Goal: Transaction & Acquisition: Book appointment/travel/reservation

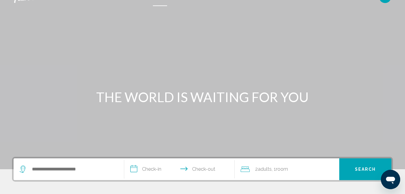
scroll to position [36, 0]
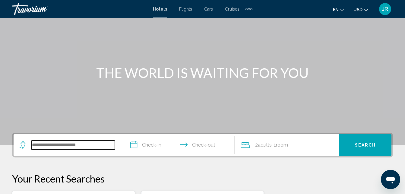
click at [99, 143] on input "Search widget" at bounding box center [73, 144] width 84 height 9
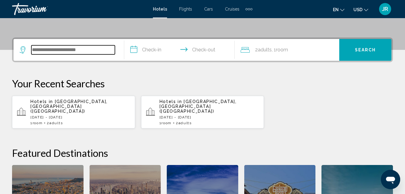
scroll to position [149, 0]
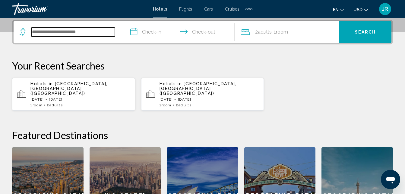
click at [94, 32] on input "Search widget" at bounding box center [73, 31] width 84 height 9
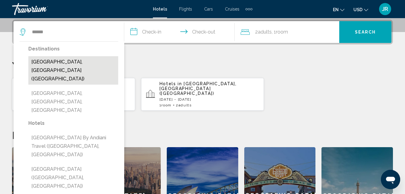
click at [79, 62] on button "[GEOGRAPHIC_DATA], [GEOGRAPHIC_DATA] ([GEOGRAPHIC_DATA])" at bounding box center [73, 70] width 90 height 28
type input "**********"
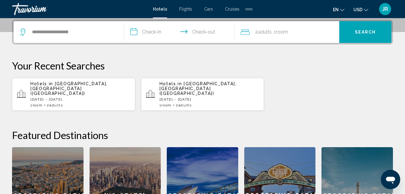
click at [134, 33] on input "**********" at bounding box center [180, 33] width 113 height 24
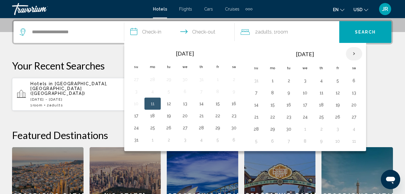
click at [351, 54] on th "Next month" at bounding box center [354, 53] width 16 height 13
click at [202, 131] on button "30" at bounding box center [202, 129] width 10 height 8
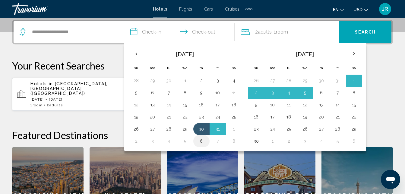
click at [201, 143] on button "6" at bounding box center [202, 141] width 10 height 8
type input "**********"
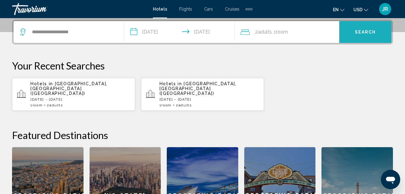
click at [356, 34] on span "Search" at bounding box center [365, 32] width 21 height 5
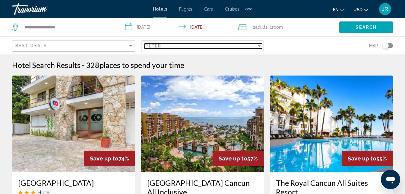
click at [259, 47] on div "Filter" at bounding box center [259, 45] width 5 height 5
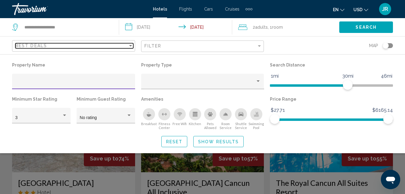
click at [132, 46] on div "Sort by" at bounding box center [130, 46] width 3 height 2
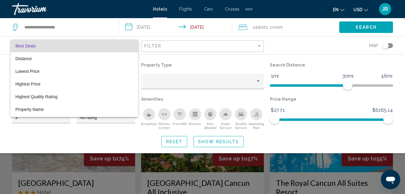
click at [175, 59] on div at bounding box center [202, 97] width 405 height 194
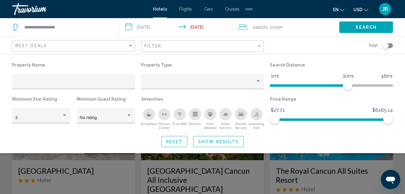
scroll to position [64, 0]
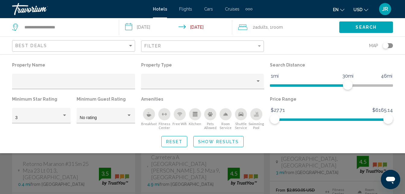
click at [223, 177] on div "Search widget" at bounding box center [202, 142] width 405 height 103
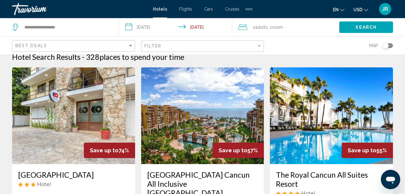
scroll to position [0, 0]
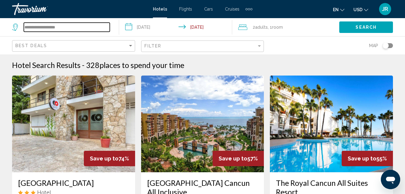
click at [74, 27] on input "**********" at bounding box center [67, 27] width 86 height 9
type input "*"
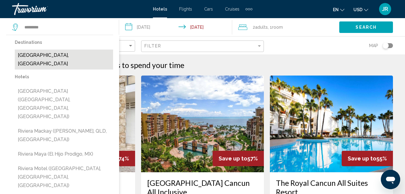
click at [61, 56] on button "[GEOGRAPHIC_DATA], [GEOGRAPHIC_DATA]" at bounding box center [64, 59] width 98 height 20
type input "**********"
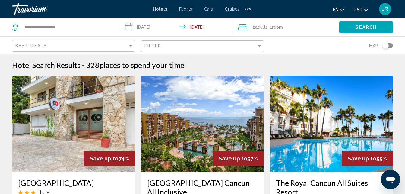
click at [346, 29] on button "Search" at bounding box center [366, 26] width 54 height 11
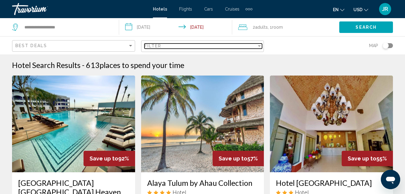
click at [261, 46] on div "Filter" at bounding box center [259, 46] width 3 height 2
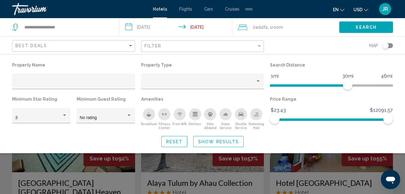
click at [282, 47] on div "Map" at bounding box center [331, 46] width 123 height 18
click at [209, 174] on div "Search widget" at bounding box center [202, 142] width 405 height 103
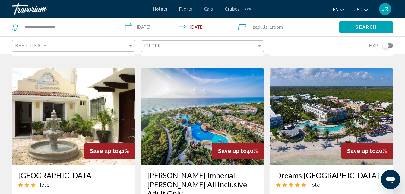
scroll to position [515, 0]
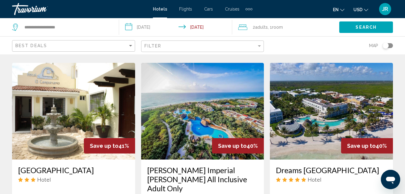
click at [205, 94] on img "Main content" at bounding box center [202, 111] width 123 height 97
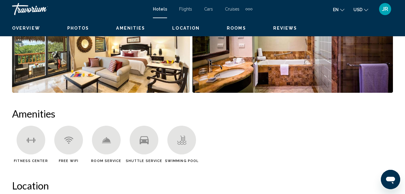
scroll to position [65, 0]
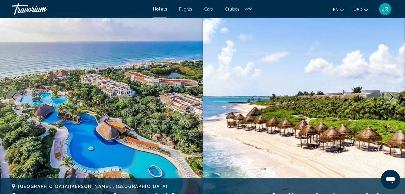
click at [138, 135] on img "Main content" at bounding box center [101, 97] width 203 height 287
click at [240, 163] on img "Main content" at bounding box center [304, 97] width 203 height 287
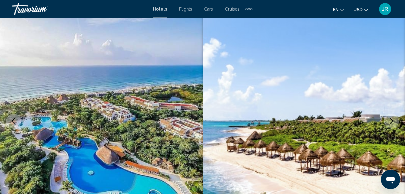
scroll to position [16, 0]
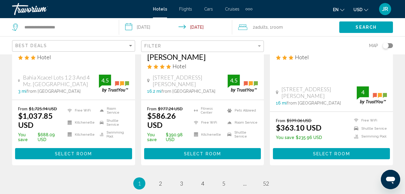
scroll to position [893, 0]
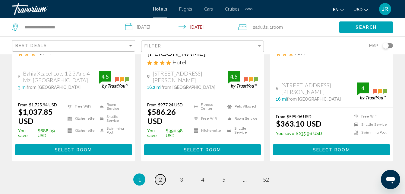
click at [160, 176] on span "2" at bounding box center [160, 179] width 3 height 7
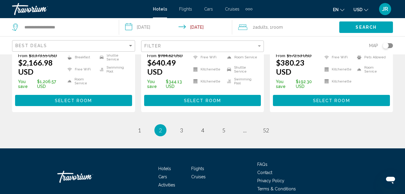
scroll to position [901, 0]
